Goal: Task Accomplishment & Management: Manage account settings

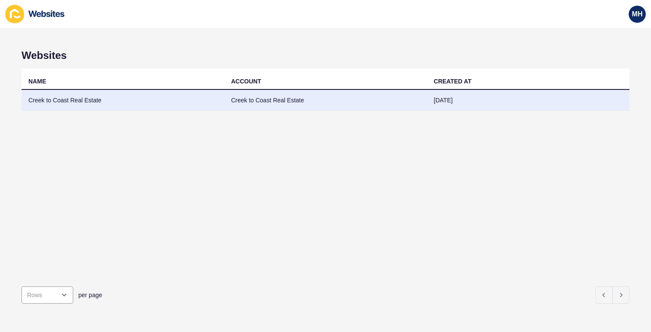
click at [70, 102] on td "Creek to Coast Real Estate" at bounding box center [123, 100] width 203 height 21
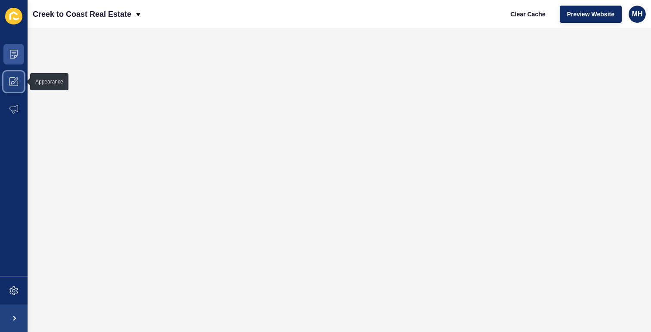
click at [13, 82] on icon at bounding box center [13, 81] width 9 height 9
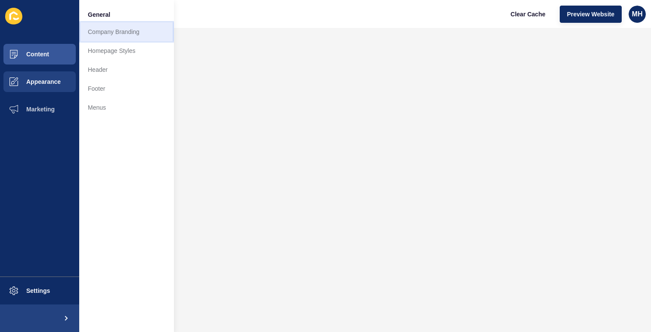
click at [121, 37] on link "Company Branding" at bounding box center [126, 31] width 95 height 19
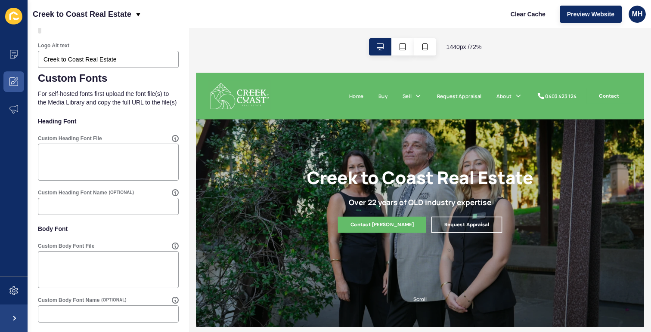
scroll to position [397, 0]
click at [11, 88] on span at bounding box center [14, 82] width 28 height 28
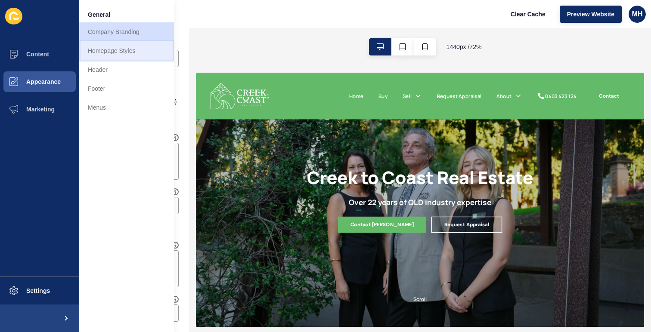
click at [102, 54] on link "Homepage Styles" at bounding box center [126, 50] width 95 height 19
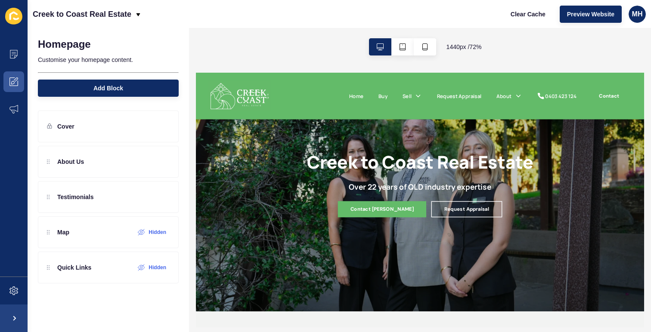
scroll to position [8, 0]
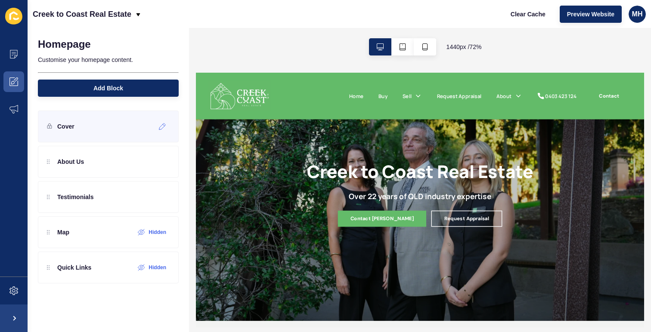
click at [121, 127] on div "Cover" at bounding box center [108, 127] width 141 height 32
click at [164, 132] on div at bounding box center [162, 127] width 14 height 14
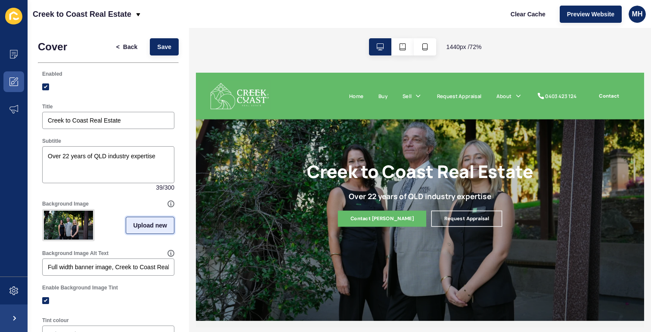
click at [145, 226] on span "Upload new" at bounding box center [150, 225] width 34 height 9
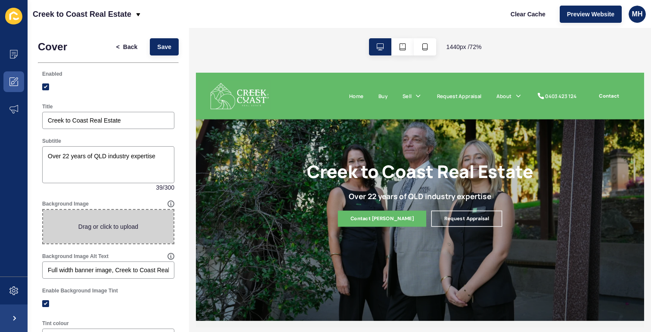
click at [120, 230] on span at bounding box center [108, 227] width 130 height 34
click at [43, 210] on input "Drag or click to upload" at bounding box center [43, 210] width 0 height 0
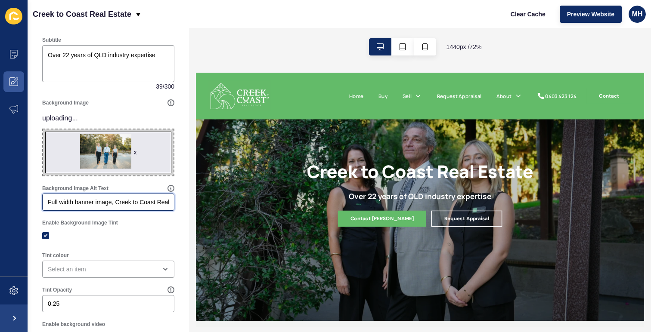
scroll to position [0, 19]
drag, startPoint x: 118, startPoint y: 199, endPoint x: 191, endPoint y: 199, distance: 72.8
click at [194, 201] on div "Cover < Back Save Enabled Title Creek to Coast Real Estate Subtitle Over 22 yea…" at bounding box center [339, 180] width 623 height 304
click at [147, 226] on div "Enable Background Image Tint" at bounding box center [108, 223] width 132 height 7
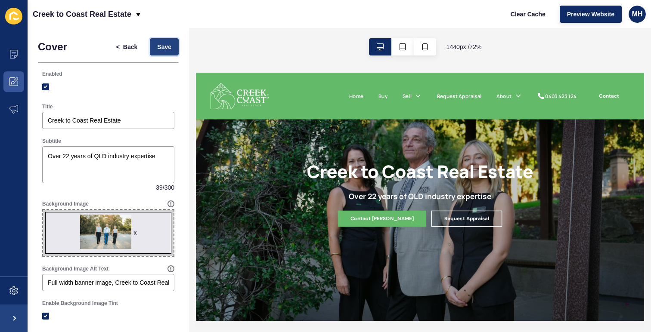
click at [166, 44] on span "Save" at bounding box center [164, 47] width 14 height 9
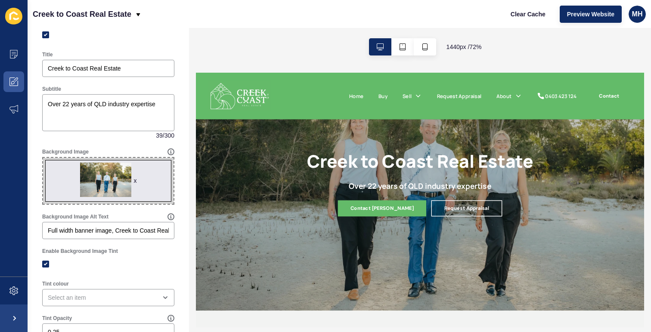
scroll to position [39, 0]
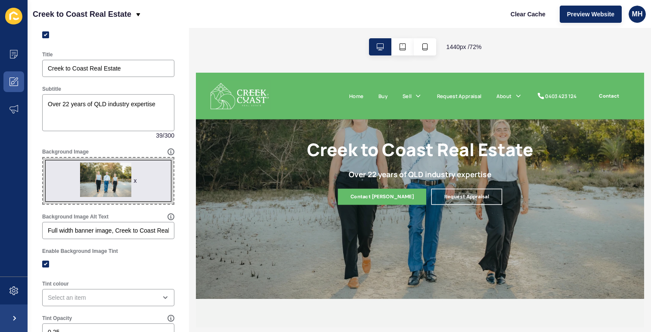
click at [111, 180] on span "x" at bounding box center [108, 181] width 130 height 46
click at [43, 158] on input "x Drag or click to upload" at bounding box center [43, 158] width 0 height 0
click at [405, 47] on button "button" at bounding box center [402, 46] width 22 height 17
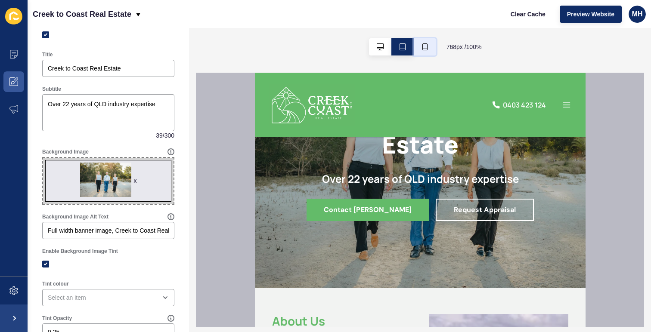
click at [430, 50] on button "button" at bounding box center [425, 46] width 22 height 17
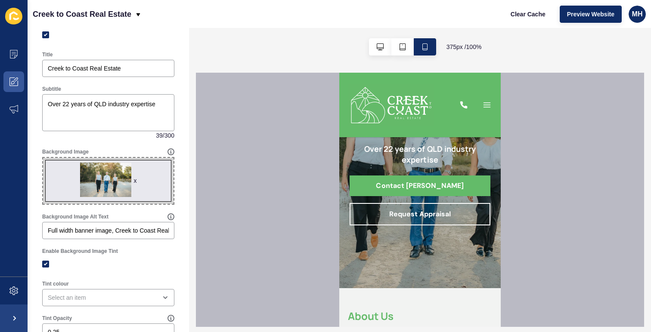
click at [136, 180] on div "x" at bounding box center [134, 181] width 3 height 9
click at [579, 18] on span "Preview Website" at bounding box center [590, 14] width 47 height 9
click at [136, 180] on div "x" at bounding box center [134, 181] width 3 height 9
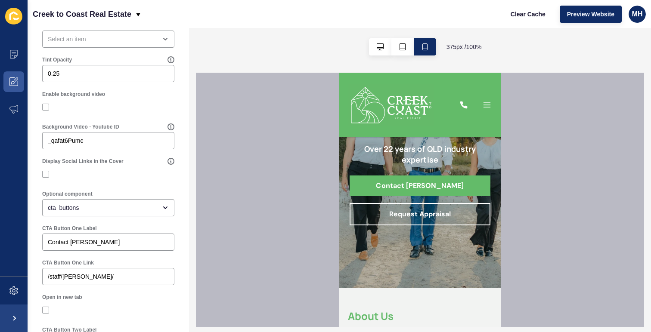
scroll to position [0, 0]
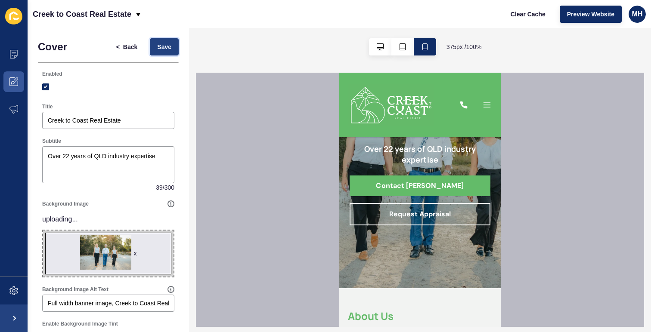
click at [169, 43] on span "Save" at bounding box center [164, 47] width 14 height 9
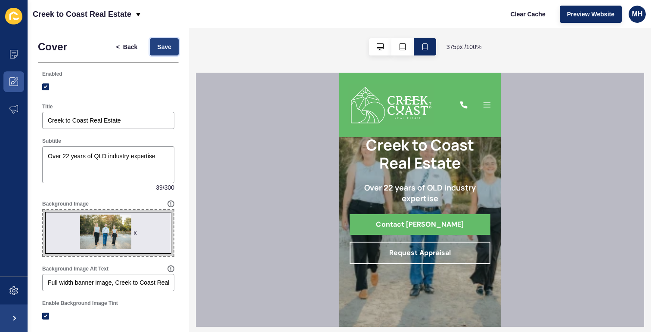
click at [169, 42] on button "Save" at bounding box center [164, 46] width 29 height 17
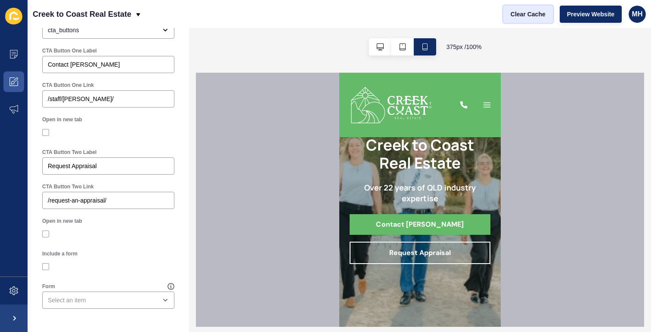
click at [533, 11] on span "Clear Cache" at bounding box center [528, 14] width 35 height 9
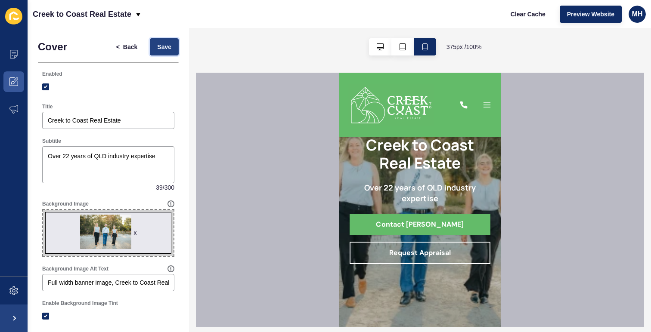
click at [168, 45] on span "Save" at bounding box center [164, 47] width 14 height 9
click at [400, 50] on icon "button" at bounding box center [402, 46] width 6 height 7
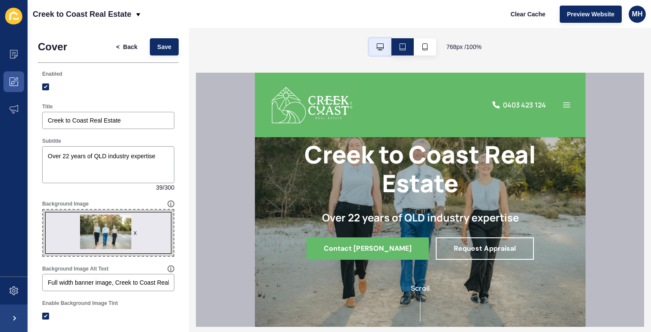
click at [384, 51] on button "button" at bounding box center [380, 46] width 22 height 17
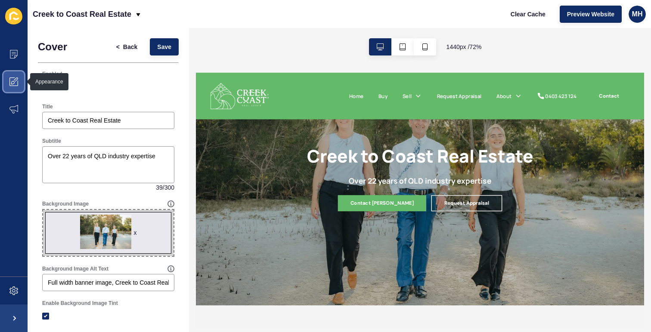
click at [16, 85] on icon at bounding box center [13, 81] width 9 height 9
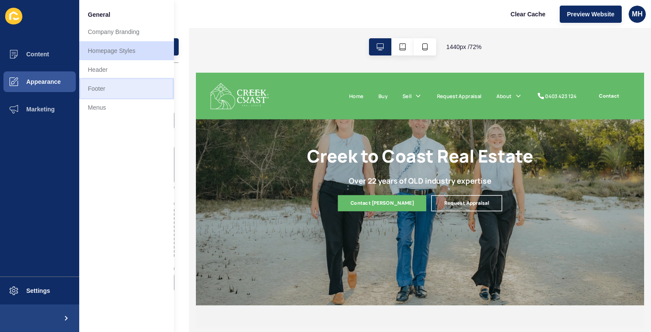
click at [107, 89] on link "Footer" at bounding box center [126, 88] width 95 height 19
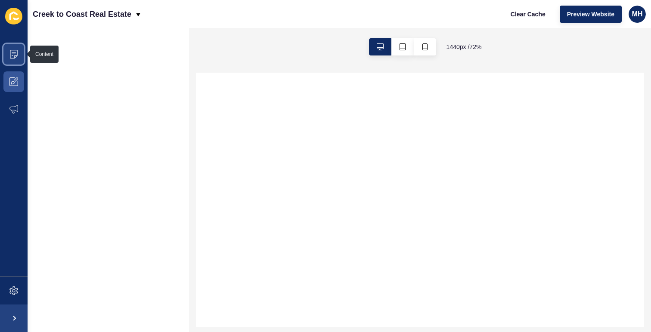
click at [19, 57] on span at bounding box center [14, 54] width 28 height 28
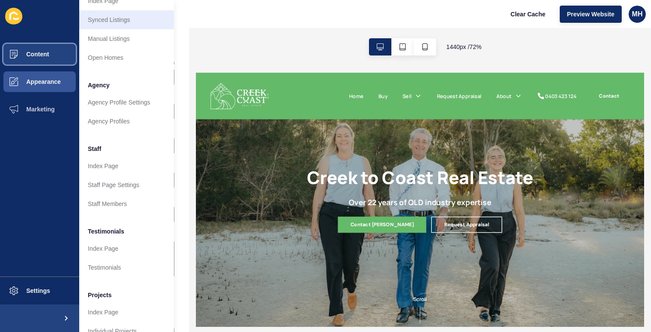
scroll to position [172, 0]
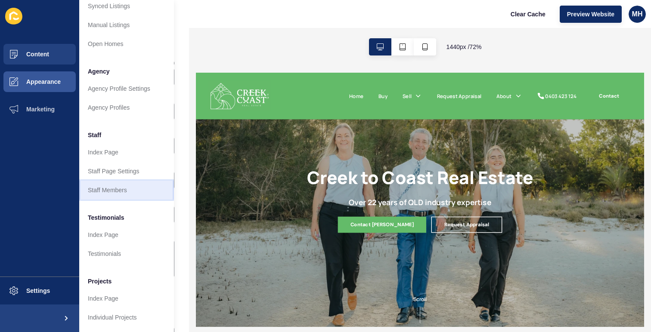
click at [137, 189] on link "Staff Members" at bounding box center [126, 190] width 95 height 19
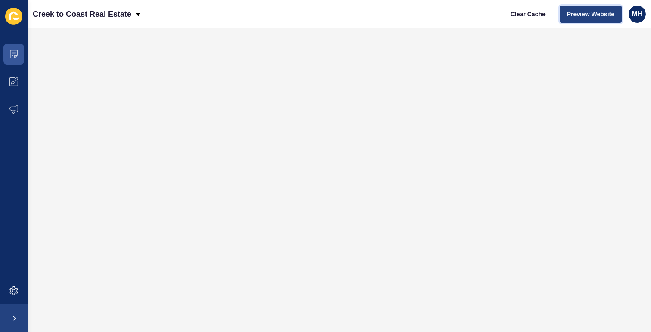
click at [571, 15] on span "Preview Website" at bounding box center [590, 14] width 47 height 9
